Goal: Obtain resource: Obtain resource

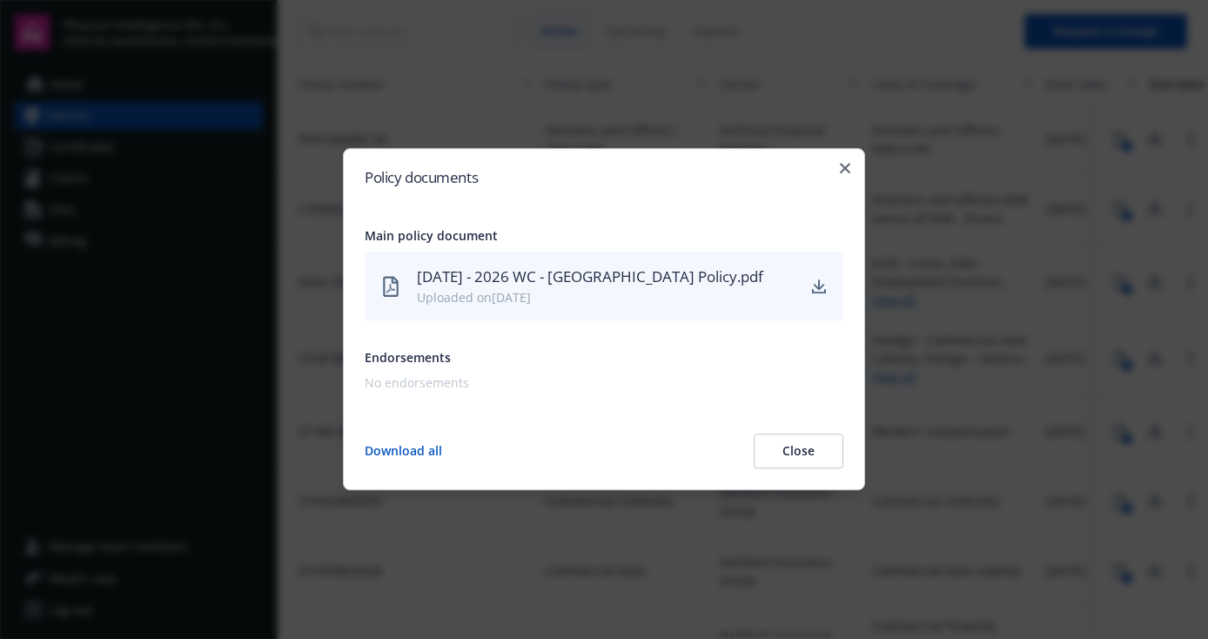
click at [749, 170] on h2 "Policy documents" at bounding box center [604, 177] width 479 height 15
click at [844, 167] on icon "button" at bounding box center [845, 168] width 10 height 10
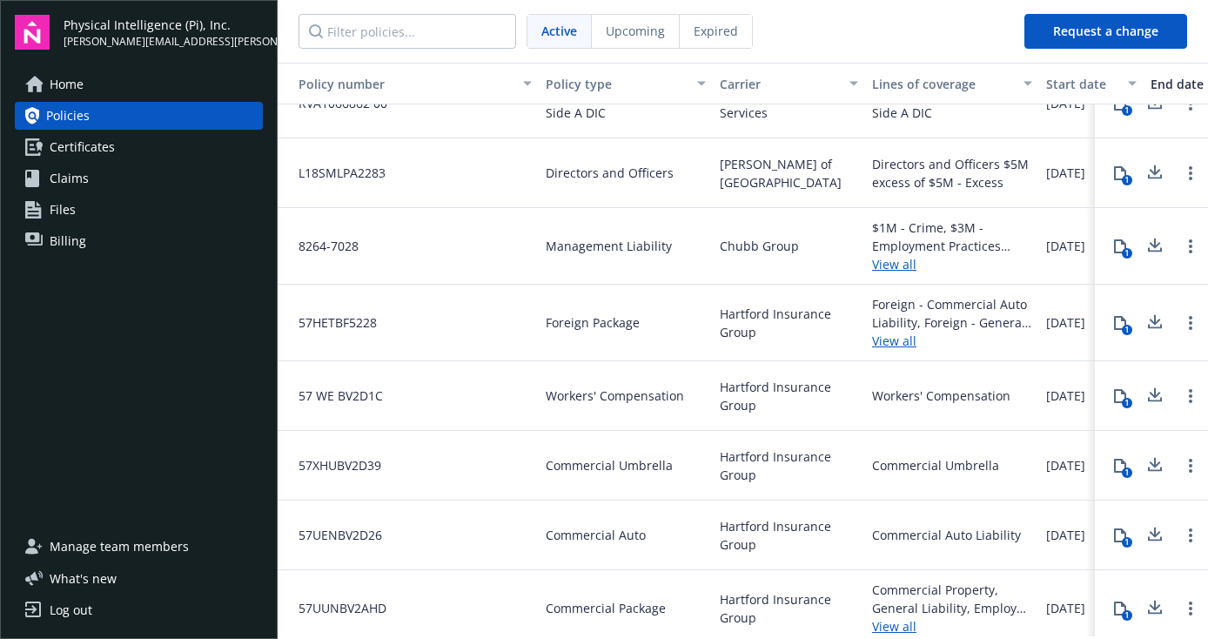
scroll to position [46, 0]
